Goal: Task Accomplishment & Management: Complete application form

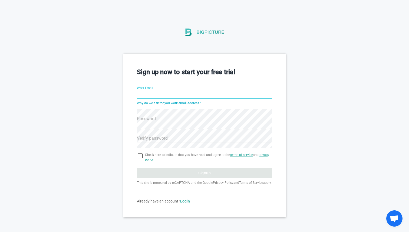
paste input "[URL][DOMAIN_NAME]"
type input "[URL][DOMAIN_NAME]"
paste input "[EMAIL_ADDRESS][DOMAIN_NAME]"
type input "[EMAIL_ADDRESS][DOMAIN_NAME]"
click at [144, 91] on input "[EMAIL_ADDRESS][DOMAIN_NAME]" at bounding box center [204, 94] width 135 height 19
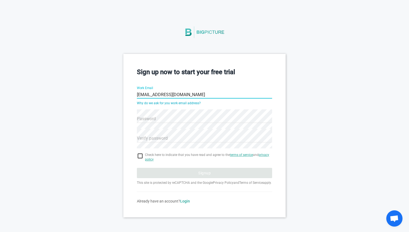
click at [144, 91] on input "[EMAIL_ADDRESS][DOMAIN_NAME]" at bounding box center [204, 94] width 135 height 19
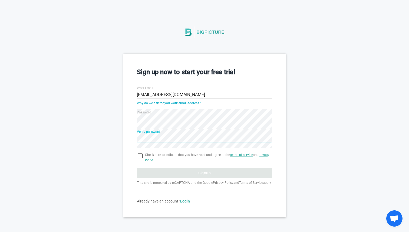
click at [139, 154] on input "checkbox" at bounding box center [204, 156] width 135 height 6
checkbox input "true"
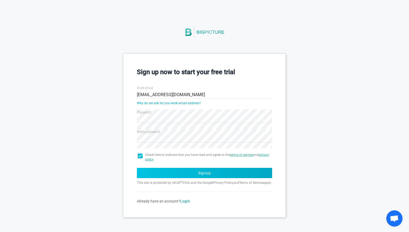
click at [169, 176] on button "Signup" at bounding box center [204, 173] width 135 height 10
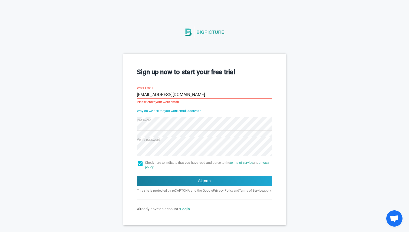
click at [192, 96] on input "[EMAIL_ADDRESS][DOMAIN_NAME]" at bounding box center [204, 94] width 135 height 19
click at [205, 93] on input "[EMAIL_ADDRESS][DOMAIN_NAME]" at bounding box center [204, 94] width 135 height 19
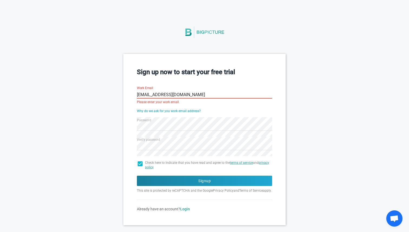
click at [205, 93] on input "[EMAIL_ADDRESS][DOMAIN_NAME]" at bounding box center [204, 94] width 135 height 19
click at [168, 95] on input "[EMAIL_ADDRESS][DOMAIN_NAME]" at bounding box center [204, 94] width 135 height 19
type input "s"
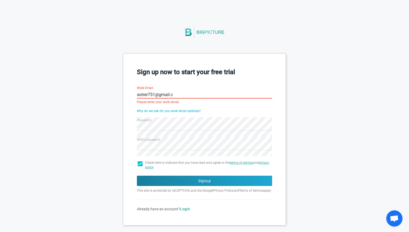
type input "[EMAIL_ADDRESS][DOMAIN_NAME]"
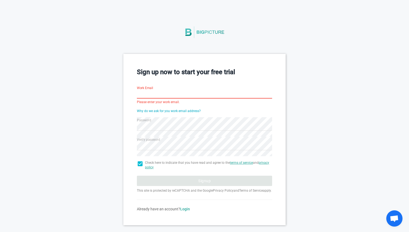
type input "j"
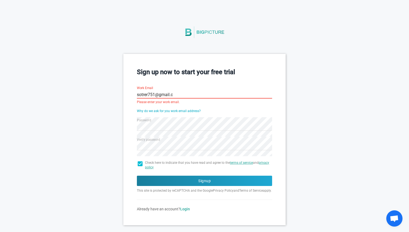
type input "[EMAIL_ADDRESS][DOMAIN_NAME]"
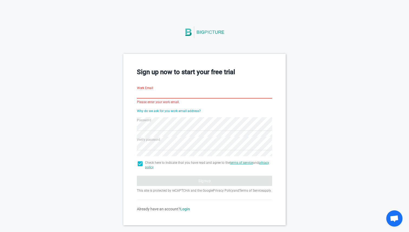
click at [162, 90] on input "Work Email" at bounding box center [204, 94] width 135 height 19
click at [169, 1] on div "Sign up now to start your free trial Work Email Please enter your work email. W…" at bounding box center [204, 112] width 409 height 225
